Goal: Contribute content

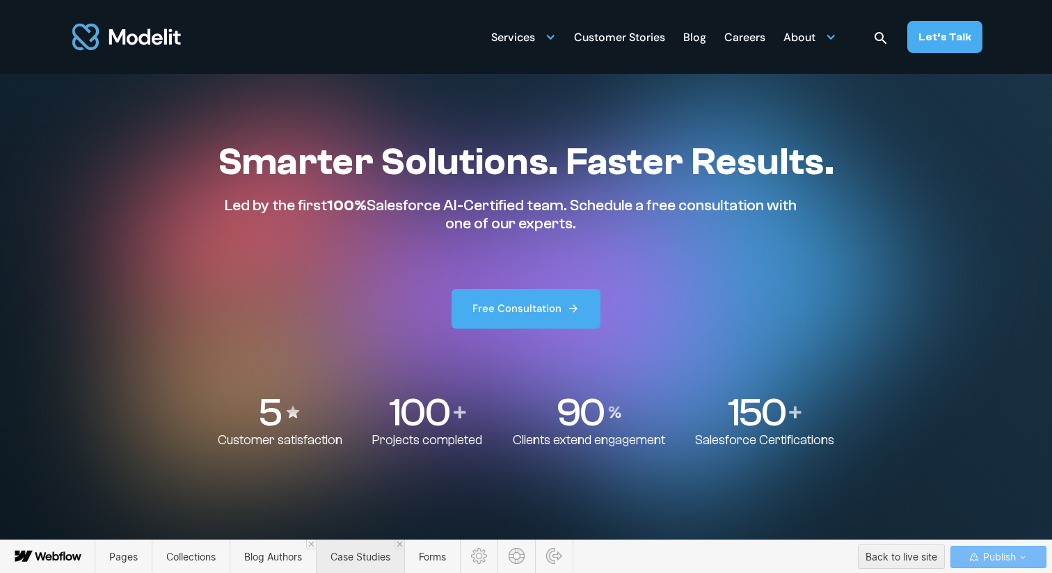
click at [365, 547] on span "Case Studies" at bounding box center [360, 556] width 88 height 34
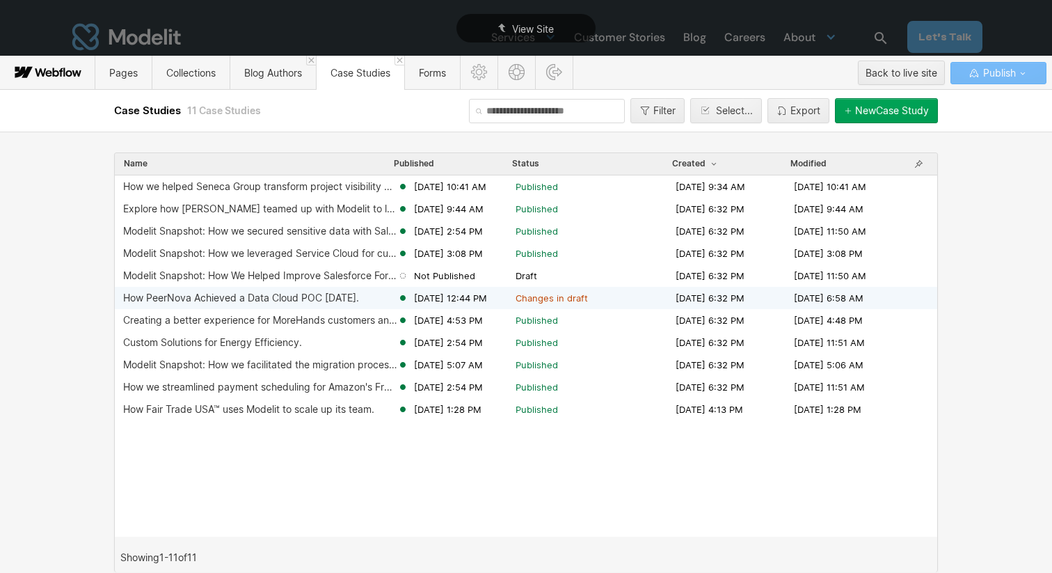
click at [344, 290] on div "How PeerNova Achieved a Data Cloud POC [DATE]. [DATE] 12:44 PM Changes in draft…" at bounding box center [526, 298] width 823 height 22
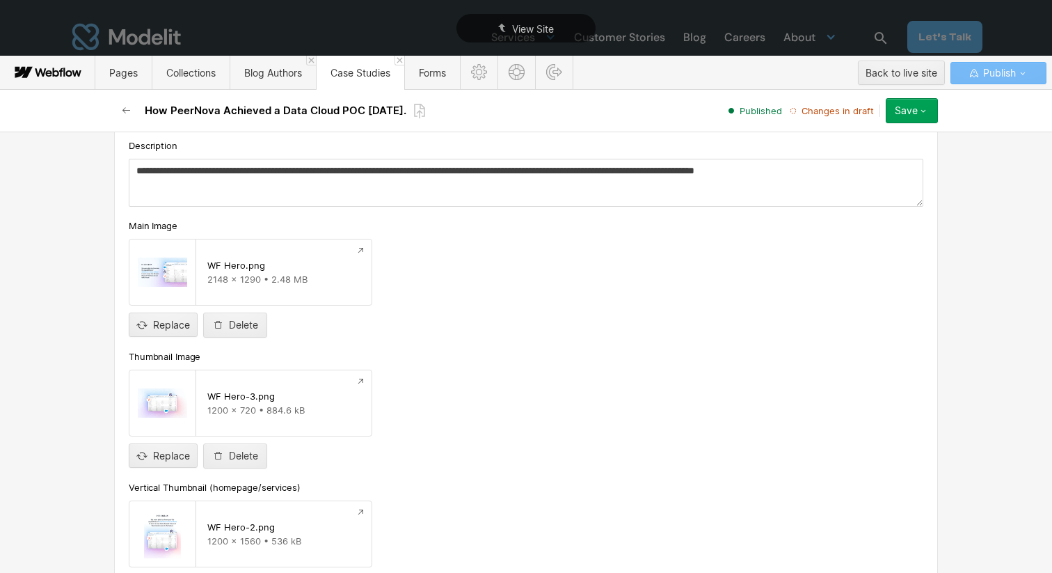
scroll to position [573, 0]
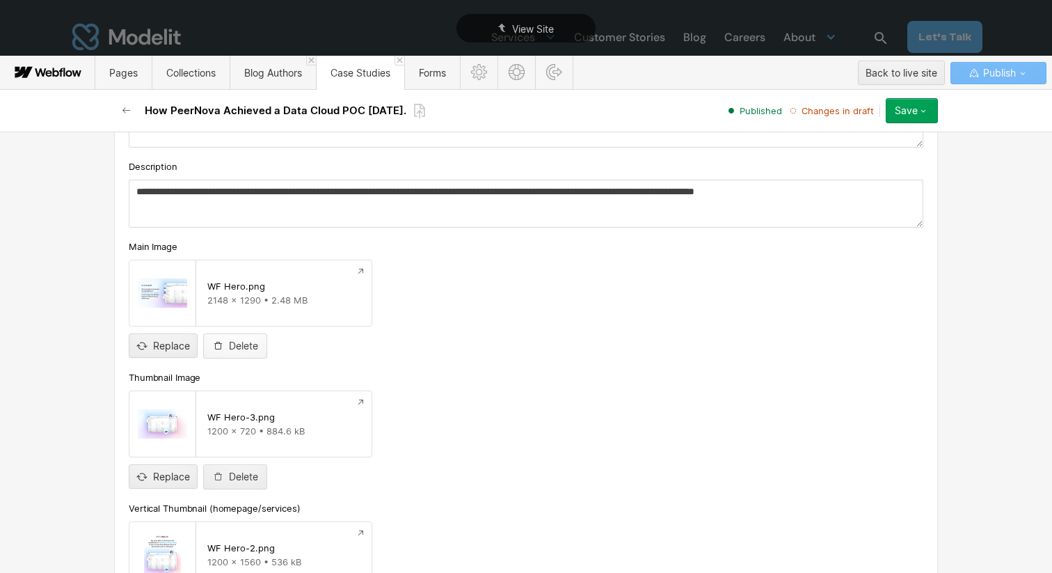
click at [223, 345] on div "button" at bounding box center [220, 345] width 17 height 11
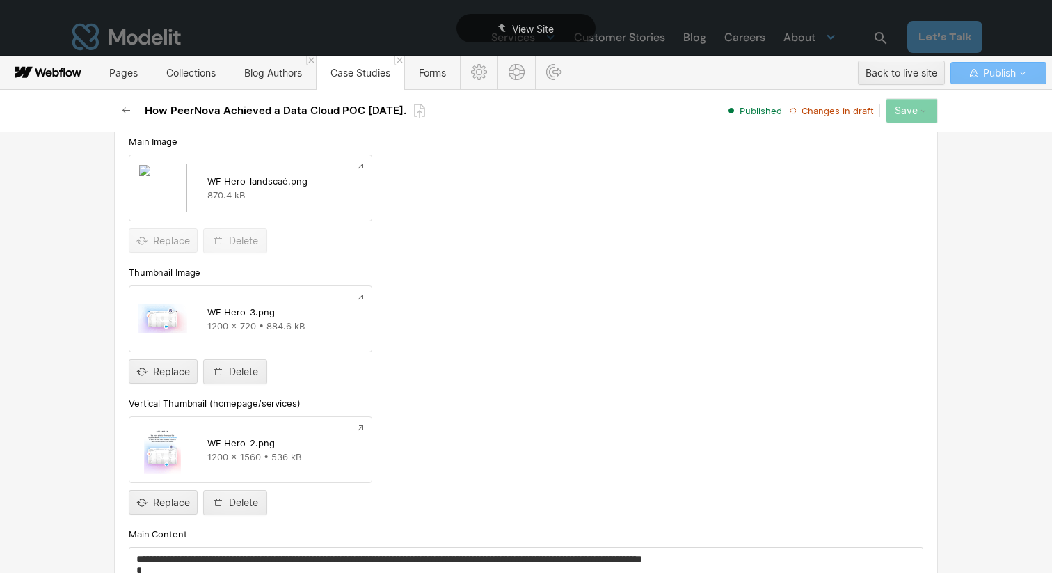
scroll to position [718, 0]
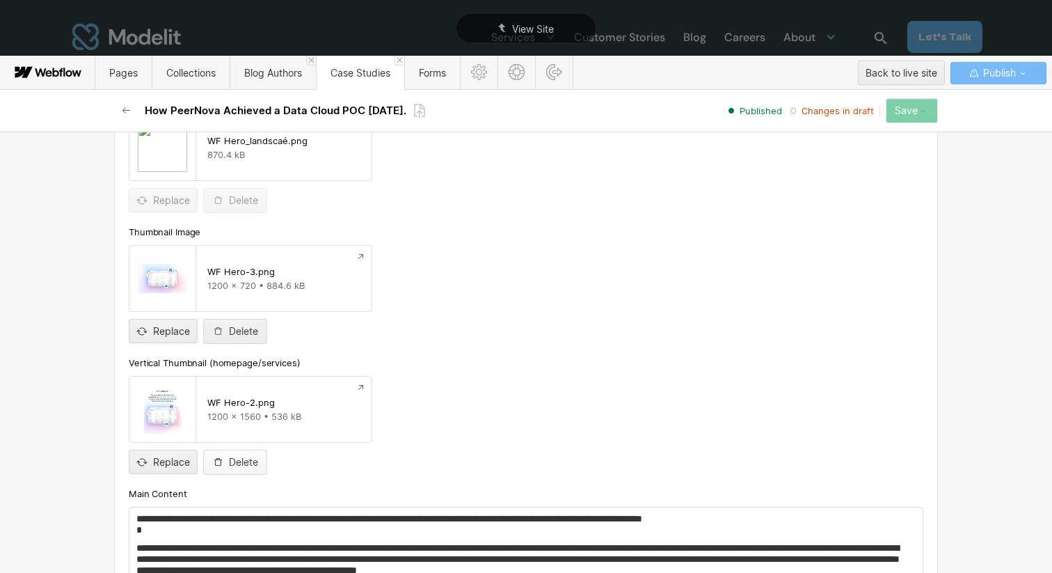
click at [230, 472] on button "Delete" at bounding box center [235, 462] width 64 height 25
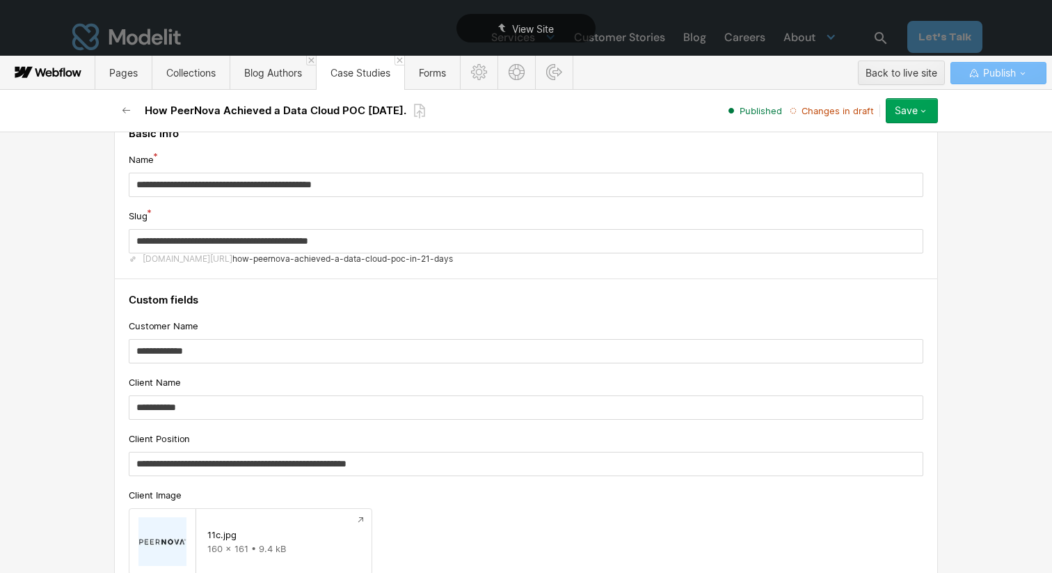
scroll to position [0, 0]
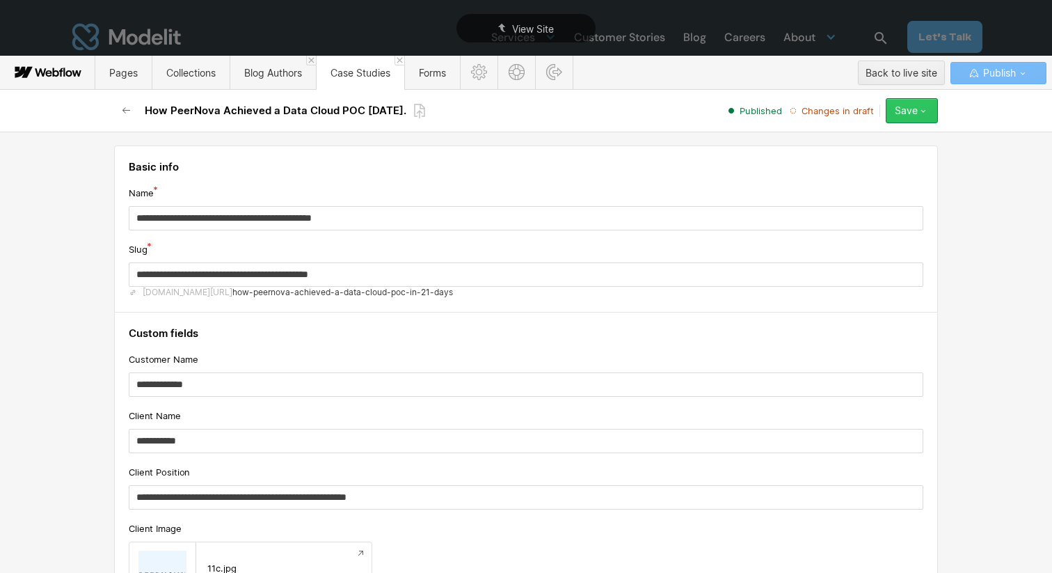
click at [907, 118] on button "Save" at bounding box center [912, 110] width 52 height 25
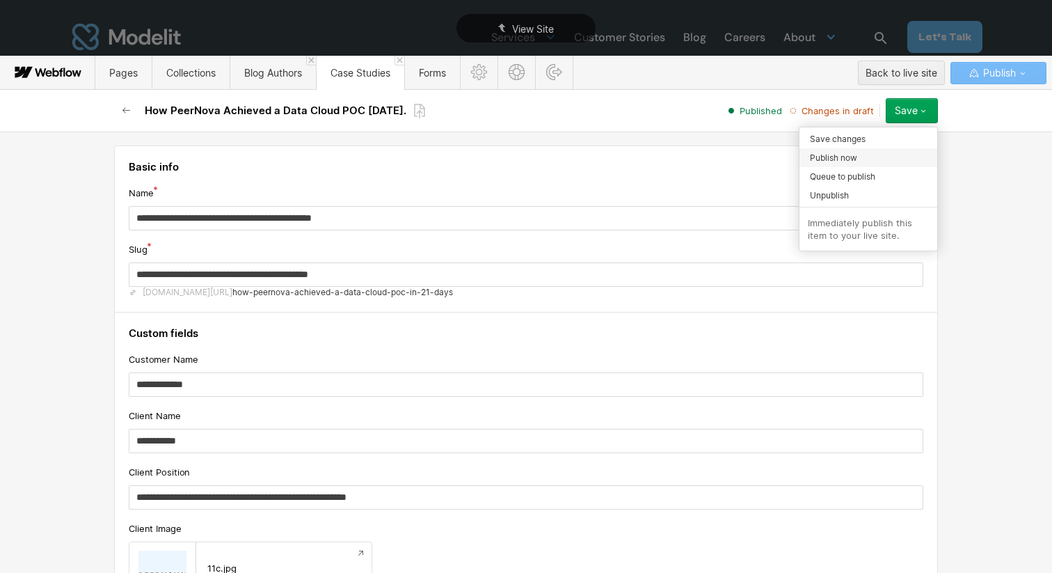
click at [875, 156] on div "Publish now" at bounding box center [869, 157] width 138 height 19
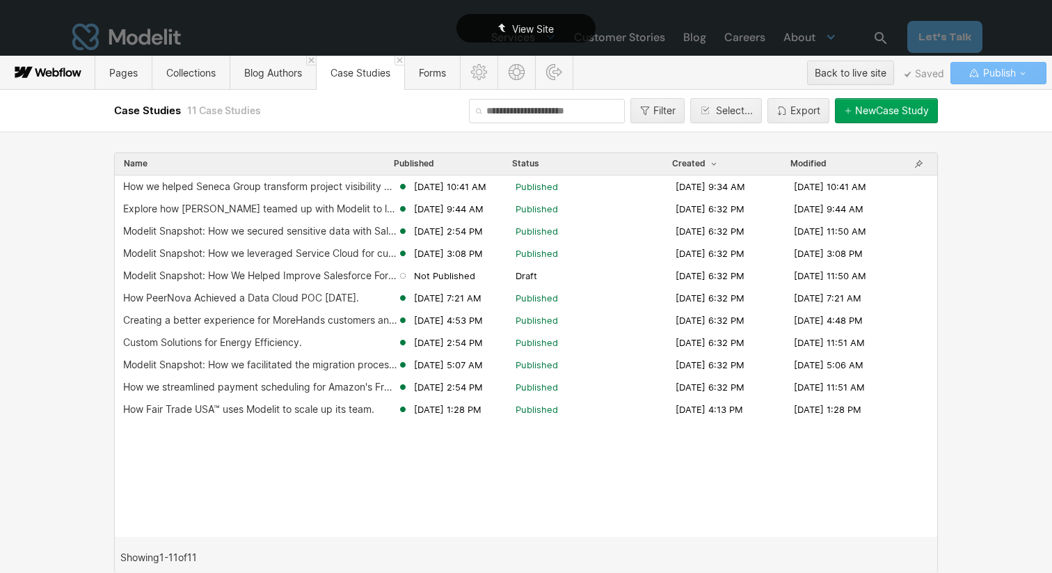
click at [303, 13] on div "View Site" at bounding box center [526, 28] width 1052 height 56
